Goal: Transaction & Acquisition: Purchase product/service

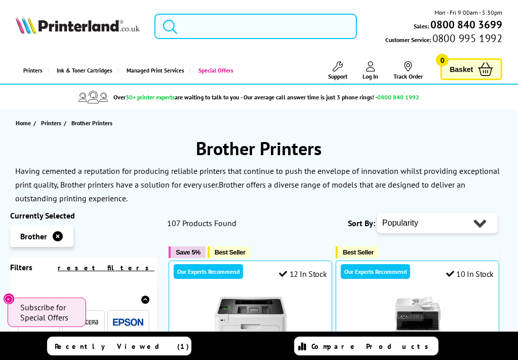
click at [284, 29] on input "search" at bounding box center [255, 26] width 203 height 25
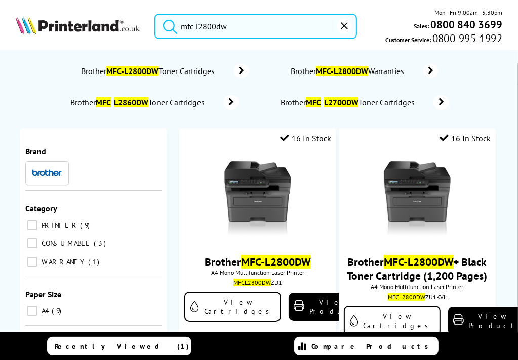
type input "mfc l2800dw"
click at [155, 14] on button "submit" at bounding box center [167, 25] width 25 height 22
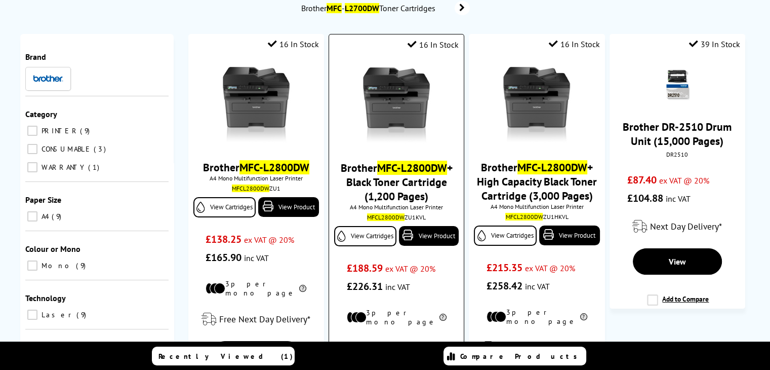
scroll to position [101, 0]
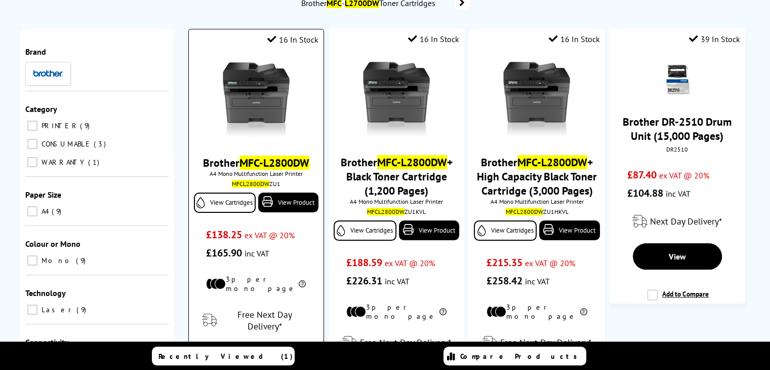
click at [265, 156] on mark "MFC-L2800DW" at bounding box center [275, 162] width 70 height 14
